Goal: Information Seeking & Learning: Compare options

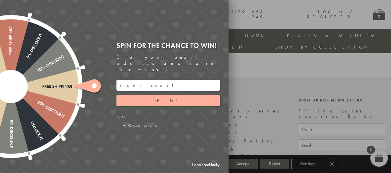
scroll to position [584, 0]
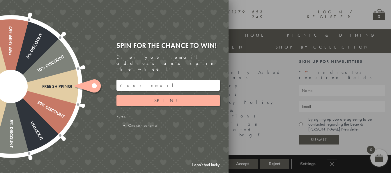
click at [102, 126] on div "Free shipping! 20% Discount Unlucky! 5% Discount 10% Discount Unlucky! 15% Disc…" at bounding box center [81, 86] width 294 height 173
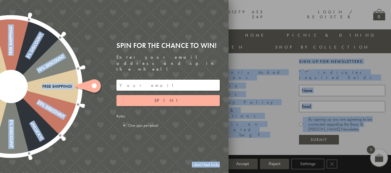
drag, startPoint x: 114, startPoint y: 51, endPoint x: 147, endPoint y: -3, distance: 63.3
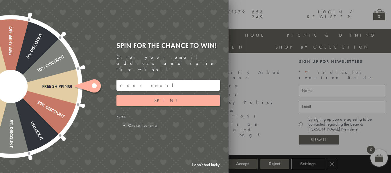
click at [201, 24] on div "Free shipping! 20% Discount Unlucky! 5% Discount 10% Discount Unlucky! 15% Disc…" at bounding box center [81, 86] width 294 height 173
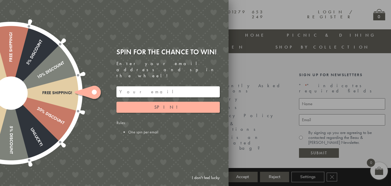
scroll to position [571, 0]
click at [202, 173] on link "I don't feel lucky" at bounding box center [206, 178] width 34 height 11
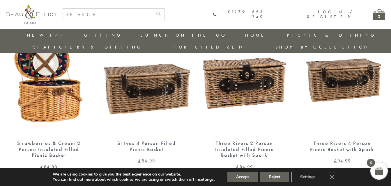
scroll to position [425, 0]
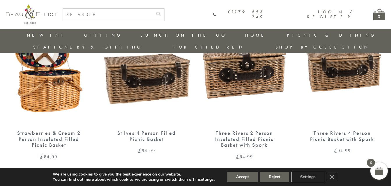
click at [54, 131] on div "Strawberries & Cream 2 Person Insulated Filled Picnic Basket" at bounding box center [49, 140] width 66 height 18
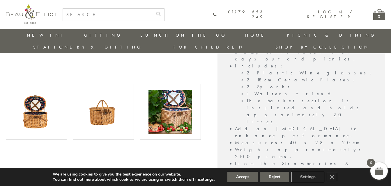
scroll to position [279, 0]
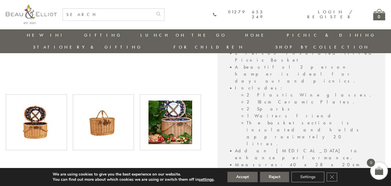
click at [100, 127] on img at bounding box center [104, 123] width 44 height 44
click at [16, 118] on img at bounding box center [37, 123] width 44 height 44
click at [37, 117] on img at bounding box center [37, 123] width 44 height 44
click at [189, 116] on img at bounding box center [171, 123] width 44 height 44
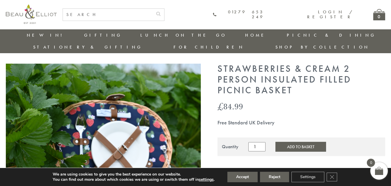
scroll to position [0, 0]
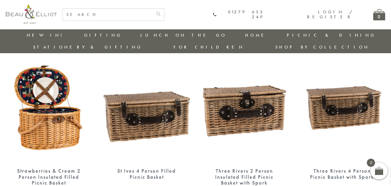
scroll to position [425, 0]
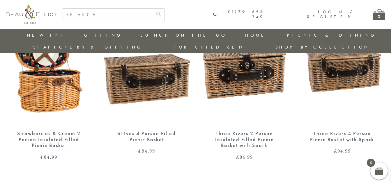
click at [342, 131] on div "Three Rivers 4 Person Picnic Basket with Spork" at bounding box center [342, 137] width 66 height 12
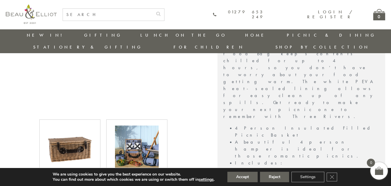
scroll to position [308, 0]
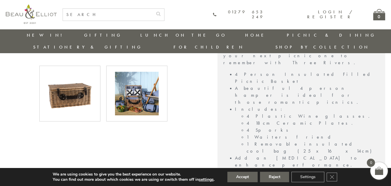
click at [142, 95] on img at bounding box center [137, 94] width 44 height 44
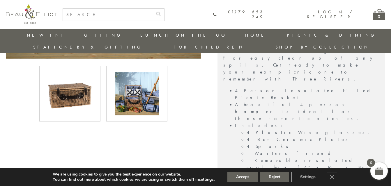
click at [123, 89] on img at bounding box center [137, 94] width 44 height 44
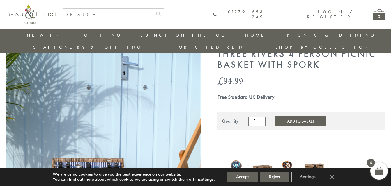
scroll to position [0, 0]
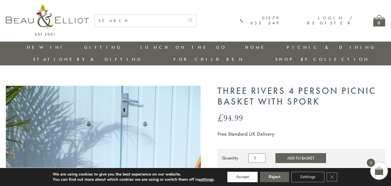
click at [237, 180] on button "Accept" at bounding box center [243, 177] width 30 height 10
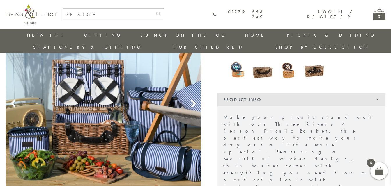
scroll to position [133, 0]
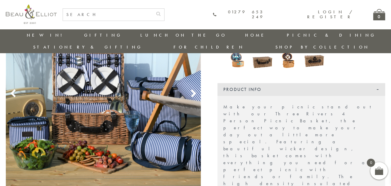
click at [194, 87] on img at bounding box center [103, 86] width 195 height 293
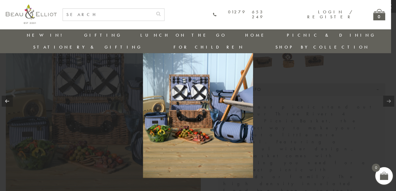
click at [388, 102] on link at bounding box center [388, 101] width 11 height 11
click at [389, 102] on link at bounding box center [388, 101] width 11 height 11
click at [390, 103] on link at bounding box center [388, 101] width 11 height 11
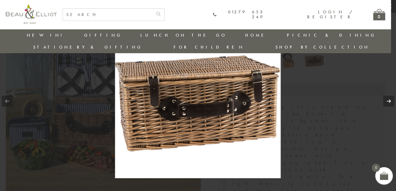
click at [390, 101] on link at bounding box center [388, 101] width 11 height 11
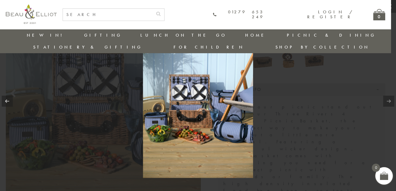
click at [390, 101] on link at bounding box center [388, 101] width 11 height 11
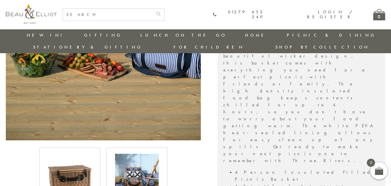
scroll to position [163, 0]
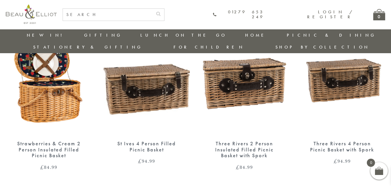
scroll to position [414, 0]
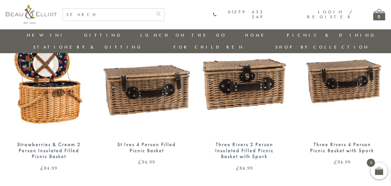
click at [154, 142] on div "St Ives 4 Person Filled Picnic Basket" at bounding box center [147, 148] width 66 height 12
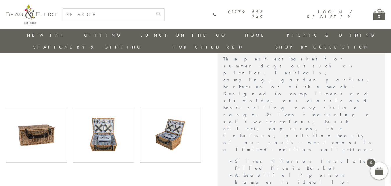
scroll to position [192, 0]
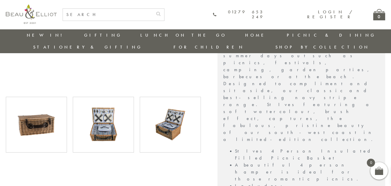
click at [96, 119] on img at bounding box center [104, 125] width 44 height 44
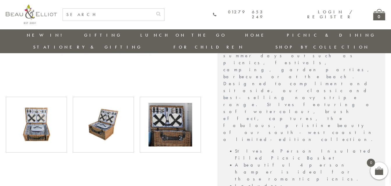
click at [101, 117] on img at bounding box center [104, 125] width 44 height 44
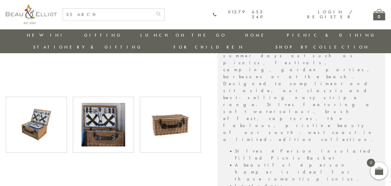
click at [165, 116] on img at bounding box center [171, 125] width 44 height 44
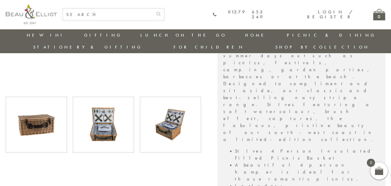
click at [166, 116] on img at bounding box center [171, 125] width 44 height 44
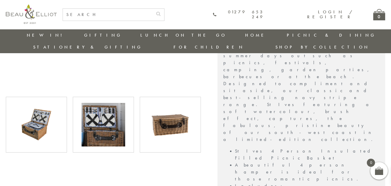
click at [167, 115] on img at bounding box center [171, 125] width 44 height 44
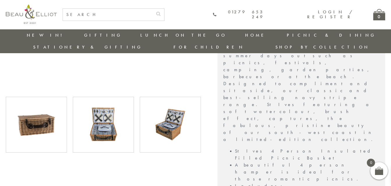
click at [167, 116] on img at bounding box center [171, 125] width 44 height 44
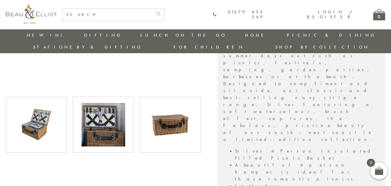
click at [167, 116] on div at bounding box center [36, 125] width 737 height 56
click at [168, 115] on img at bounding box center [171, 125] width 44 height 44
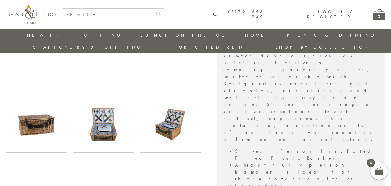
click at [168, 115] on img at bounding box center [171, 125] width 44 height 44
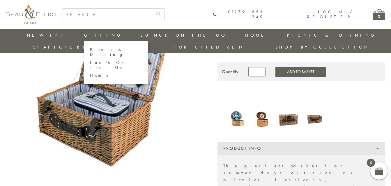
scroll to position [0, 0]
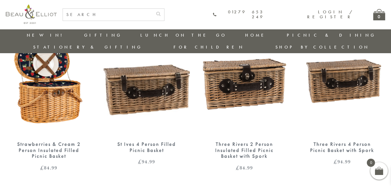
scroll to position [413, 0]
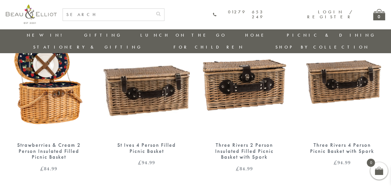
click at [343, 144] on div "Three Rivers 4 Person Picnic Basket with Spork £ 94.99" at bounding box center [342, 153] width 86 height 23
